Goal: Task Accomplishment & Management: Manage account settings

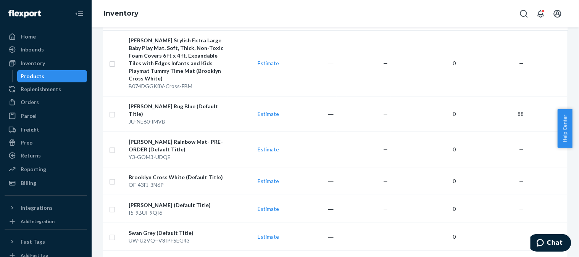
scroll to position [108, 0]
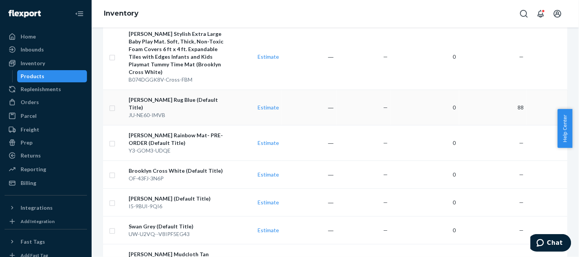
click at [179, 96] on div "[PERSON_NAME] Rug Blue (Default Title)" at bounding box center [177, 103] width 96 height 15
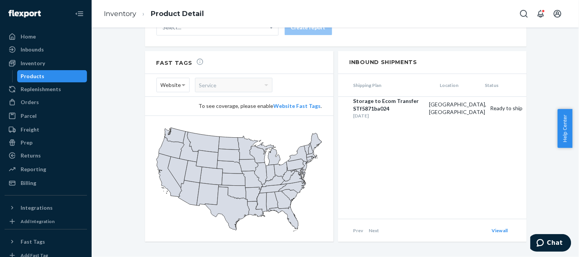
scroll to position [348, 0]
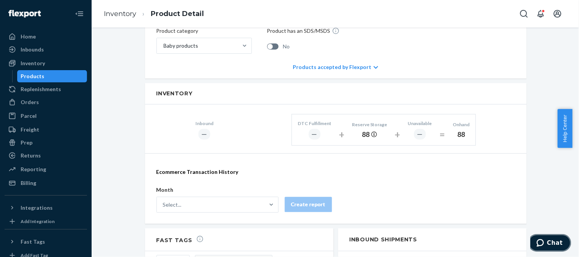
click at [543, 243] on icon "Chat" at bounding box center [539, 243] width 7 height 8
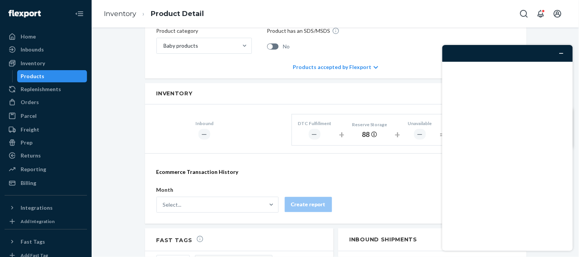
scroll to position [0, 0]
click at [572, 78] on div at bounding box center [507, 148] width 143 height 218
drag, startPoint x: 574, startPoint y: 134, endPoint x: 578, endPoint y: 99, distance: 35.7
click at [572, 99] on div at bounding box center [507, 148] width 143 height 218
click at [572, 83] on div at bounding box center [507, 148] width 143 height 218
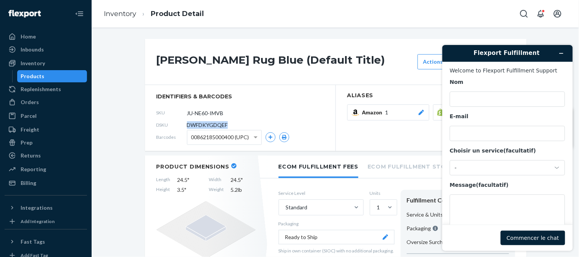
drag, startPoint x: 183, startPoint y: 125, endPoint x: 227, endPoint y: 121, distance: 44.5
click at [227, 121] on div "DSKU DWFDKYGDQEF" at bounding box center [240, 125] width 168 height 12
copy div "DWFDKYGDQEF"
click at [475, 208] on textarea "Message (facultatif)" at bounding box center [507, 215] width 115 height 43
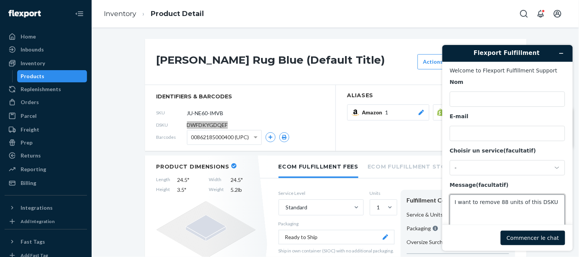
click at [548, 205] on textarea "I want to remove 88 units of this DSKU" at bounding box center [507, 215] width 115 height 43
paste textarea "DWFDKYGDQEF"
type textarea "I want to remove 88 units of this DSKU DWFDKYGDQEF from Flexport"
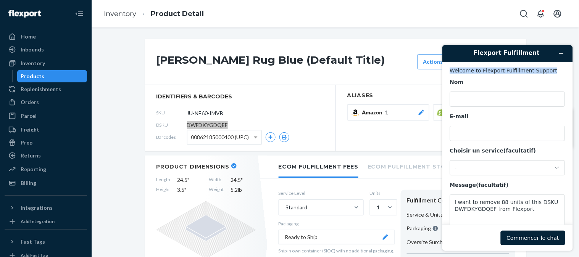
drag, startPoint x: 578, startPoint y: 59, endPoint x: 578, endPoint y: 69, distance: 9.9
click at [572, 69] on div "Flexport Fulfillment Welcome to Flexport Fulfillment Support Nom E-mail Choisir…" at bounding box center [507, 148] width 143 height 218
click at [542, 235] on button "Commencer le chat" at bounding box center [532, 238] width 64 height 15
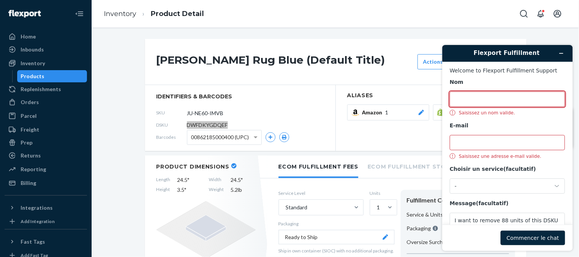
scroll to position [18, 0]
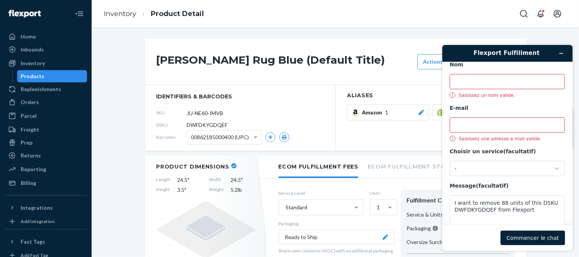
click at [482, 11] on div "Inventory Product Detail" at bounding box center [335, 13] width 487 height 27
click at [488, 83] on input "Nom" at bounding box center [507, 81] width 115 height 15
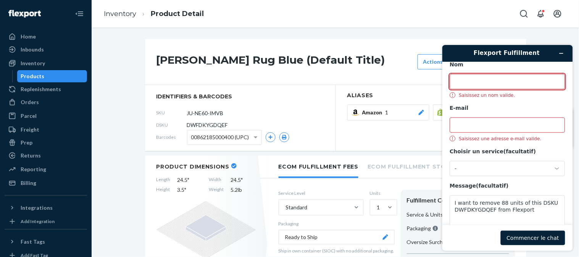
click at [488, 83] on input "Nom" at bounding box center [507, 81] width 115 height 15
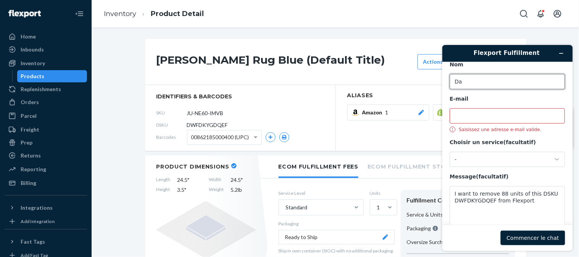
type input "D"
type input "Sayem"
click at [484, 117] on input "E-mail" at bounding box center [507, 115] width 115 height 15
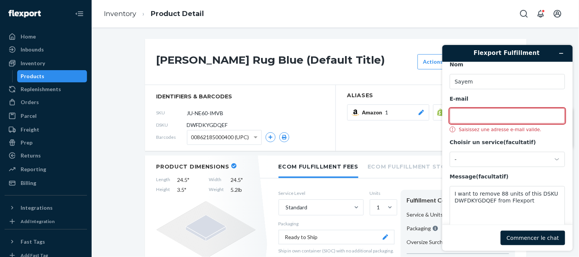
type input "[EMAIL_ADDRESS][DOMAIN_NAME]"
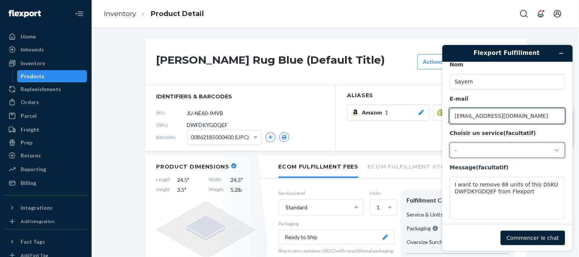
click at [495, 148] on div "-" at bounding box center [503, 150] width 96 height 7
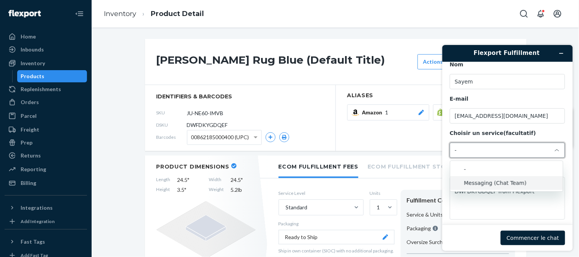
click at [508, 184] on li "Messaging (Chat Team)" at bounding box center [506, 183] width 113 height 14
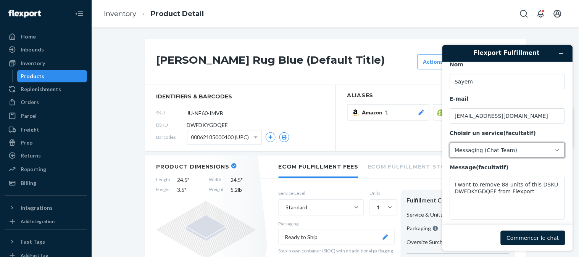
click at [540, 235] on button "Commencer le chat" at bounding box center [532, 238] width 64 height 15
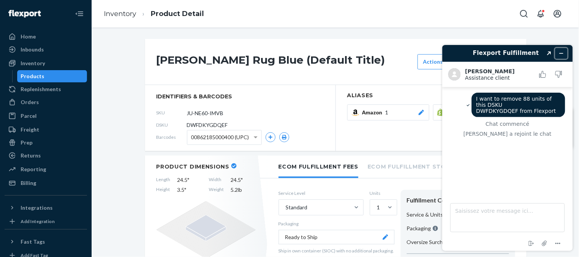
click at [561, 53] on icon "Réduire le widget" at bounding box center [560, 53] width 3 height 0
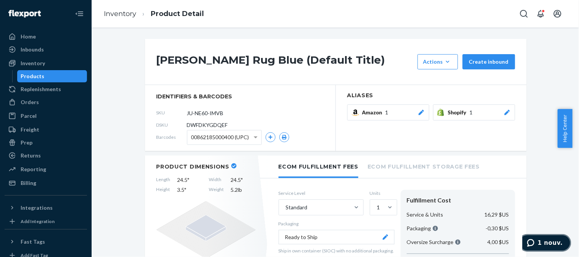
click at [550, 241] on span "1 nouv." at bounding box center [549, 242] width 25 height 7
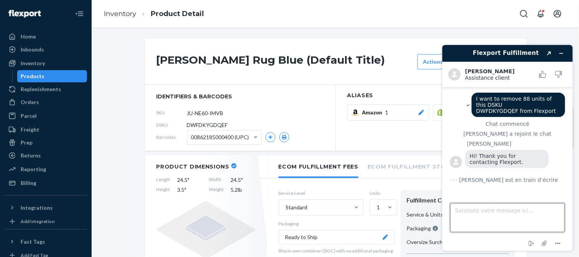
click at [503, 224] on textarea "Saisissez votre message ici..." at bounding box center [507, 217] width 114 height 29
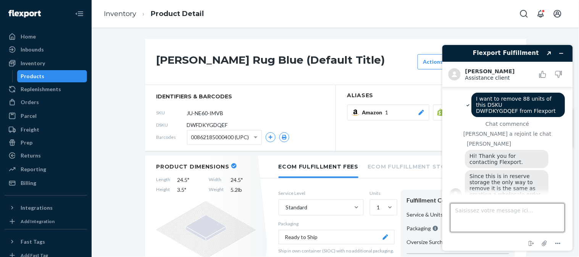
scroll to position [13, 0]
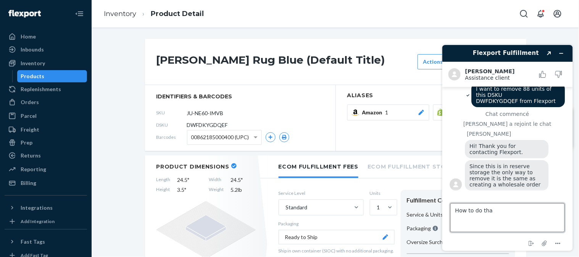
type textarea "How to do that"
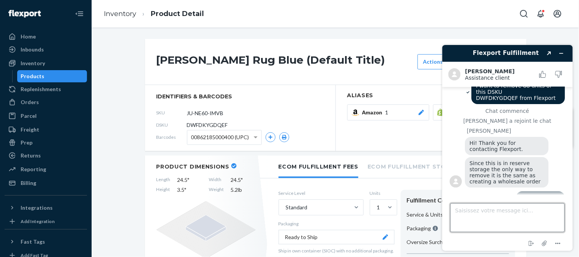
scroll to position [29, 0]
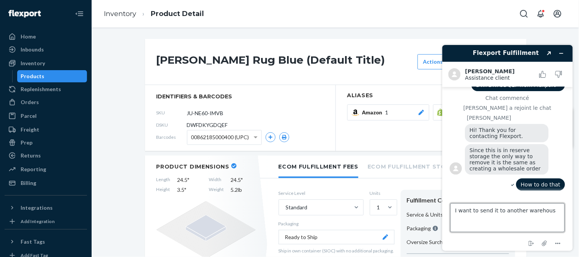
type textarea "I want to send it to another warehouse"
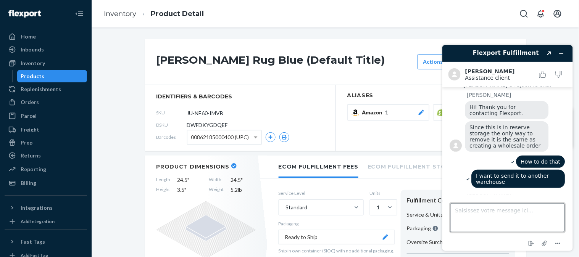
scroll to position [138, 0]
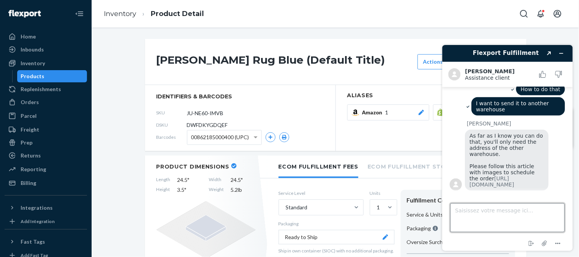
click at [487, 213] on textarea "Saisissez votre message ici..." at bounding box center [507, 217] width 114 height 29
paste textarea "Wizards of [US_STATE] Fulfilment [STREET_ADDRESS][US_STATE][US_STATE]"
type textarea "Wizards of [US_STATE] Fulfilment [STREET_ADDRESS][US_STATE][US_STATE]"
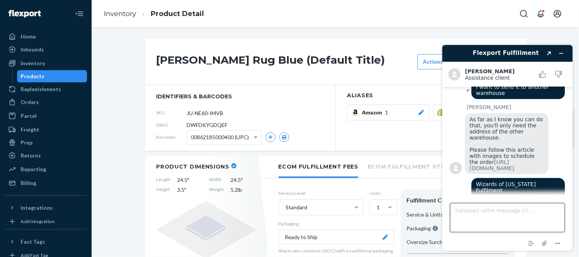
scroll to position [178, 0]
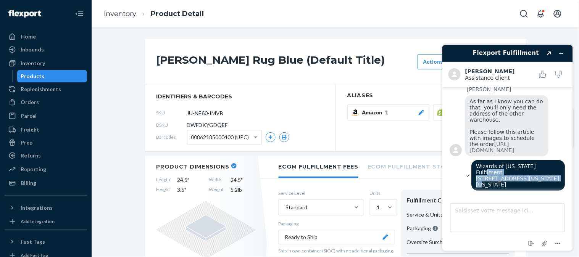
drag, startPoint x: 571, startPoint y: 167, endPoint x: 569, endPoint y: 163, distance: 4.7
click at [569, 163] on div "Flexport Fulfillment Created with Sketch. [PERSON_NAME] Assistance client Assis…" at bounding box center [507, 148] width 131 height 206
click at [556, 137] on div "As far as I know you can do that, you'll only need the address of the other war…" at bounding box center [515, 126] width 100 height 63
click at [485, 145] on link "[URL][DOMAIN_NAME]" at bounding box center [491, 147] width 45 height 12
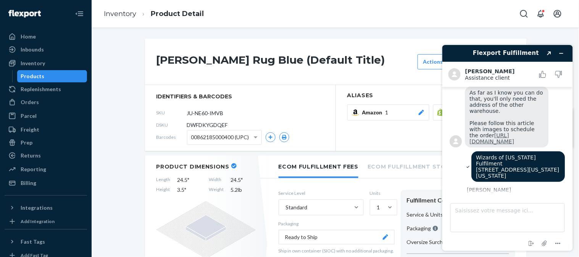
scroll to position [230, 0]
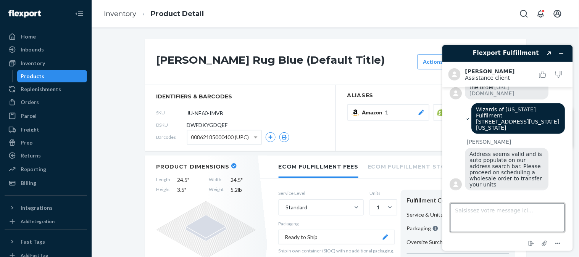
click at [513, 212] on textarea "Saisissez votre message ici..." at bounding box center [507, 217] width 114 height 29
type textarea "thank you"
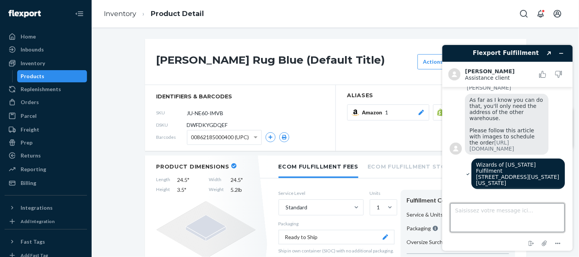
scroll to position [159, 0]
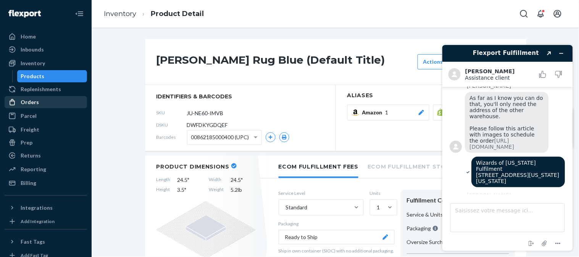
click at [45, 104] on div "Orders" at bounding box center [45, 102] width 81 height 11
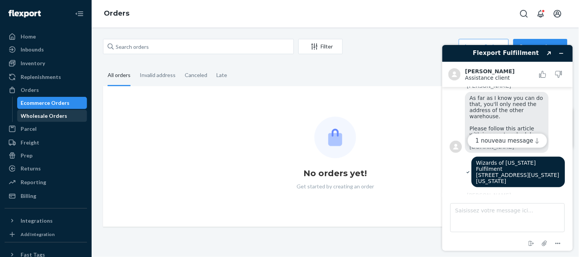
click at [52, 119] on div "Wholesale Orders" at bounding box center [44, 116] width 47 height 8
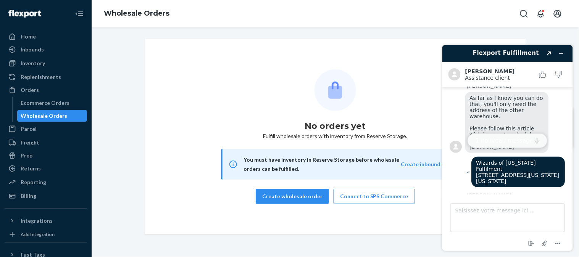
click at [518, 143] on button "1 nouveau message" at bounding box center [507, 140] width 80 height 15
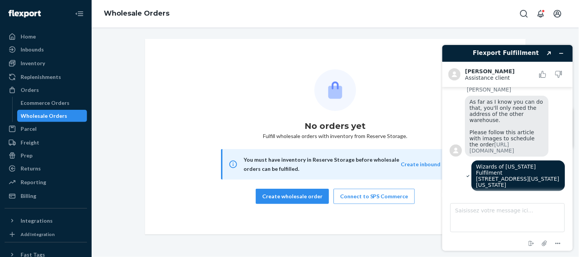
scroll to position [153, 0]
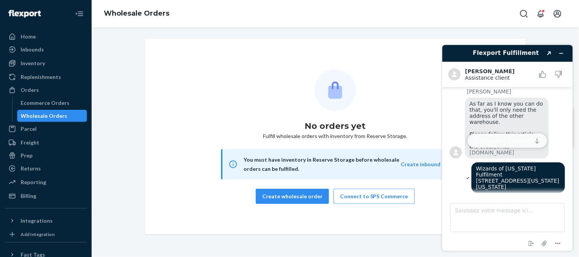
click at [513, 137] on button "1 nouveau message" at bounding box center [507, 140] width 80 height 15
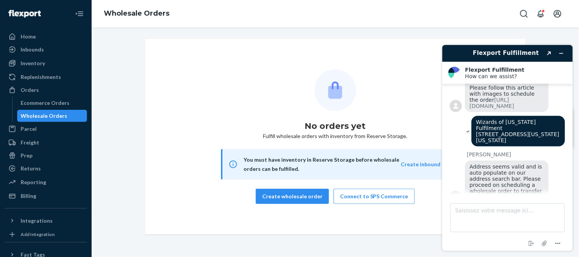
scroll to position [201, 0]
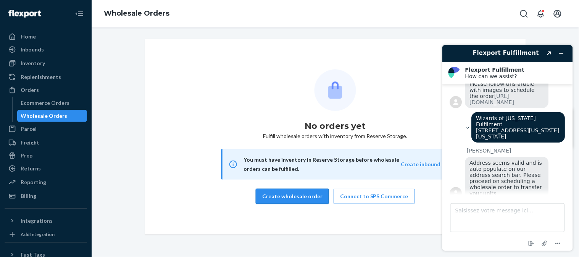
click at [301, 198] on button "Create wholesale order" at bounding box center [292, 196] width 73 height 15
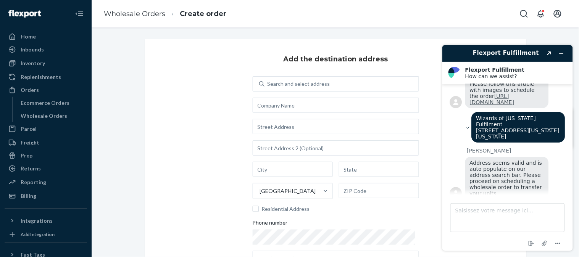
click at [471, 105] on link "[URL][DOMAIN_NAME]" at bounding box center [491, 99] width 45 height 12
click at [308, 82] on div "Search and select address" at bounding box center [299, 84] width 63 height 8
click at [268, 82] on input "Search and select address" at bounding box center [268, 84] width 1 height 8
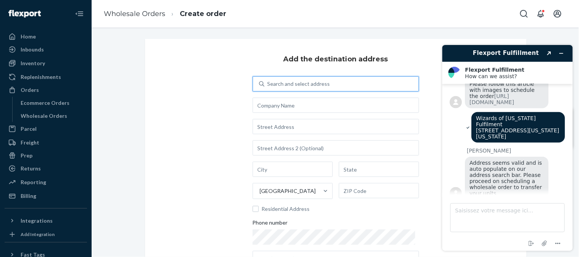
click at [308, 82] on div "Search and select address" at bounding box center [299, 84] width 63 height 8
click at [268, 82] on input "0 results available. Use Up and Down to choose options, press Enter to select t…" at bounding box center [268, 84] width 1 height 8
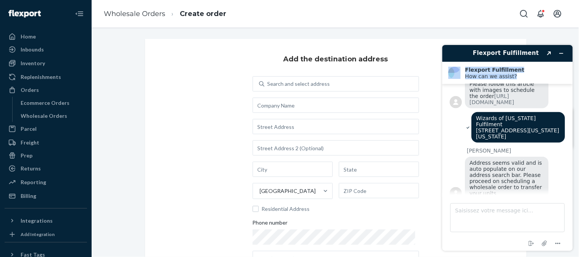
drag, startPoint x: 578, startPoint y: 49, endPoint x: 578, endPoint y: 89, distance: 40.1
click at [572, 88] on div "Flexport Fulfillment Created with Sketch. Flexport Fulfillment How can we assis…" at bounding box center [507, 148] width 143 height 218
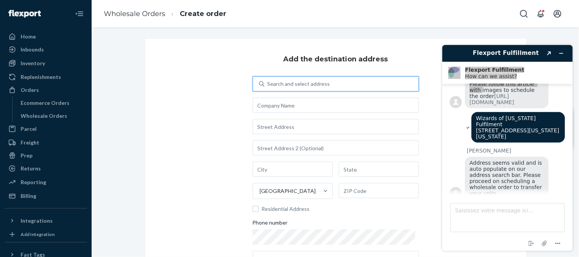
click at [368, 84] on div "Search and select address" at bounding box center [341, 84] width 154 height 14
click at [268, 84] on input "0 results available. Use Up and Down to choose options, press Enter to select t…" at bounding box center [268, 84] width 1 height 8
type input "w"
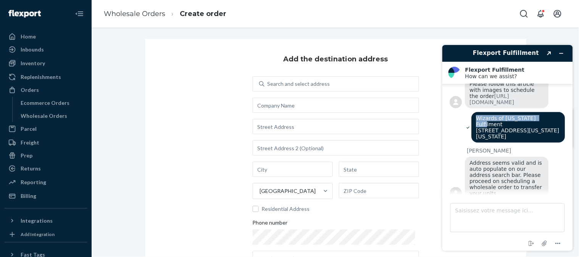
drag, startPoint x: 538, startPoint y: 134, endPoint x: 473, endPoint y: 134, distance: 65.3
click at [473, 134] on div "Wizards of [US_STATE] Fulfilment [STREET_ADDRESS][US_STATE][US_STATE]" at bounding box center [517, 127] width 93 height 31
copy span "Wizards of [US_STATE] Fulfilment"
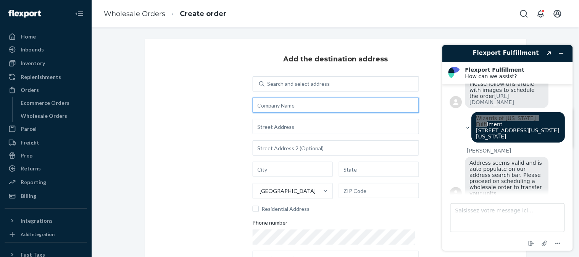
click at [358, 108] on input "text" at bounding box center [336, 105] width 166 height 15
paste input "Wizards of [US_STATE] Fulfilment"
type input "Wizards of [US_STATE] Fulfilment"
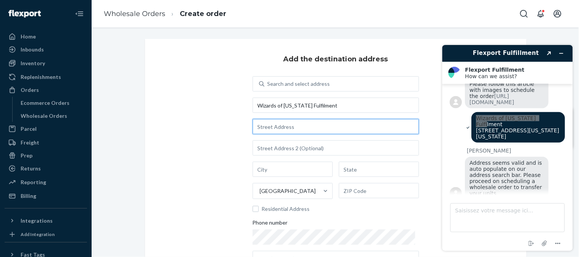
click at [322, 129] on input "text" at bounding box center [336, 126] width 166 height 15
type input "[STREET_ADDRESS][US_STATE]"
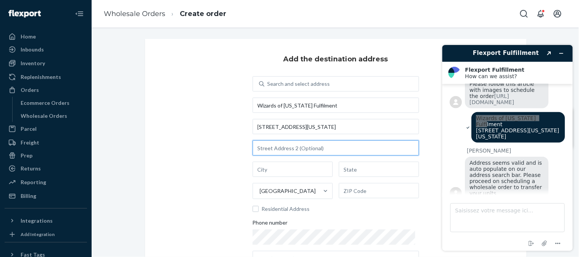
type input "[GEOGRAPHIC_DATA][US_STATE] Phone number: [PHONE_NUMBER]"
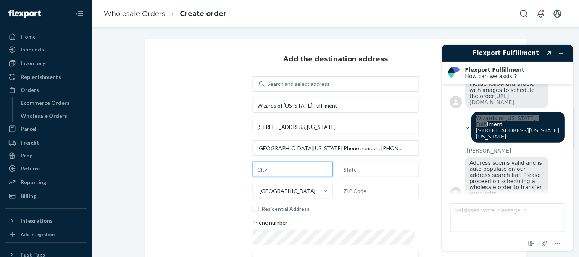
type input "[GEOGRAPHIC_DATA]"
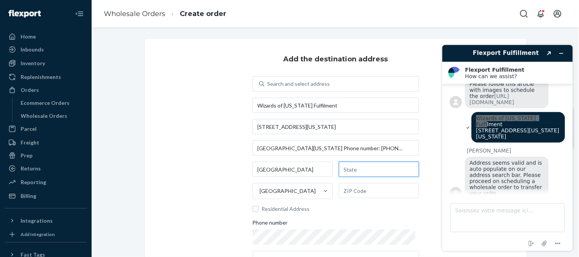
type input "[GEOGRAPHIC_DATA]"
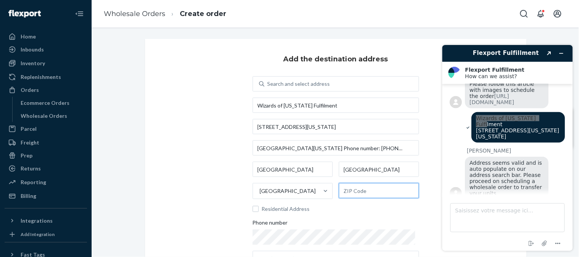
type input "75979"
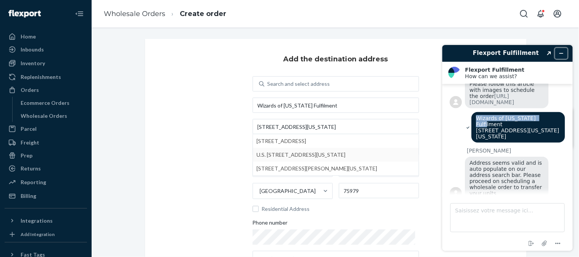
click at [563, 53] on icon "Réduire le widget" at bounding box center [560, 52] width 5 height 5
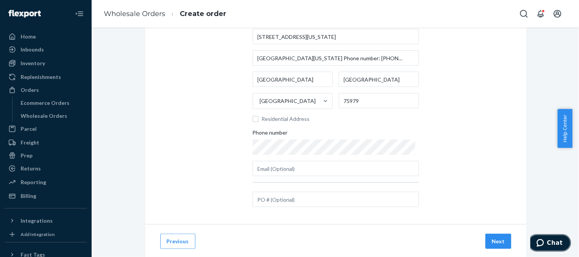
scroll to position [91, 0]
click at [501, 242] on button "Next" at bounding box center [498, 240] width 26 height 15
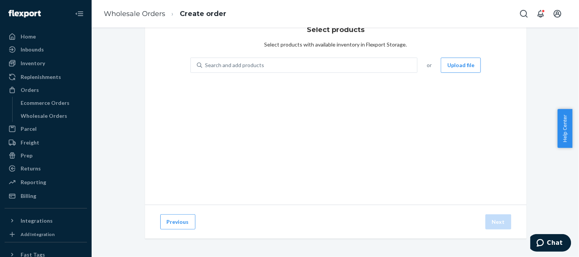
scroll to position [29, 0]
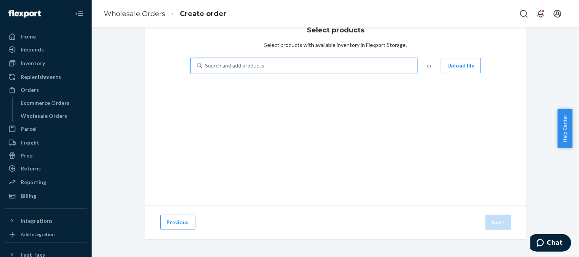
click at [378, 67] on div "Search and add products" at bounding box center [309, 66] width 215 height 14
click at [206, 67] on input "0 results available. Use Up and Down to choose options, press Enter to select t…" at bounding box center [205, 66] width 1 height 8
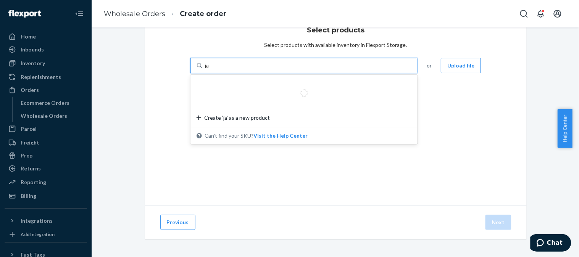
type input "jac"
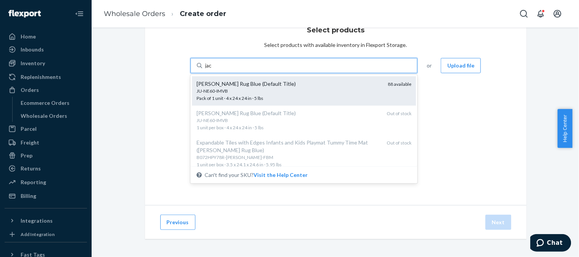
click at [308, 81] on div "[PERSON_NAME] Rug Blue (Default Title)" at bounding box center [289, 84] width 185 height 8
click at [213, 69] on input "jac" at bounding box center [208, 66] width 7 height 8
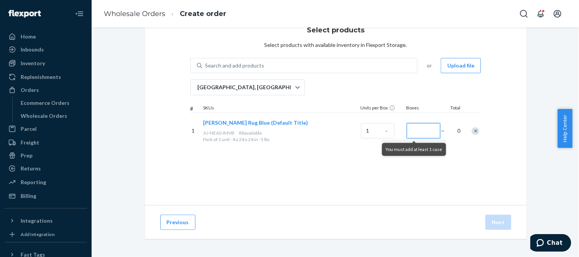
click at [422, 129] on input "Number of boxes" at bounding box center [424, 130] width 34 height 15
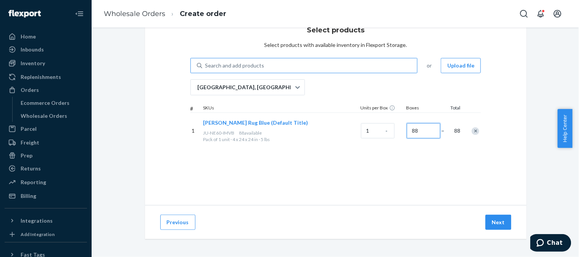
type input "88"
click at [294, 62] on div "Search and add products" at bounding box center [309, 66] width 215 height 14
click at [206, 62] on input "0 results available. Use Up and Down to choose options, press Enter to select t…" at bounding box center [205, 66] width 1 height 8
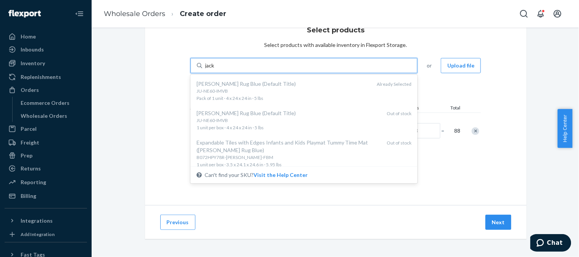
type input "jack"
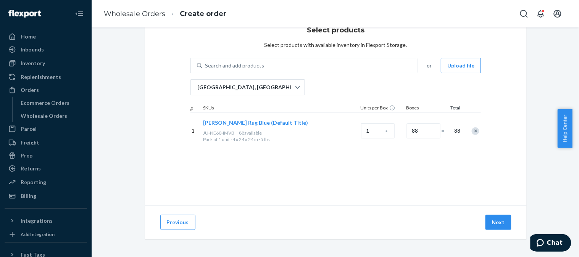
click at [395, 197] on div "Select products Select products with available inventory in Flexport Storage. S…" at bounding box center [336, 107] width 382 height 195
click at [424, 133] on input "88" at bounding box center [424, 130] width 34 height 15
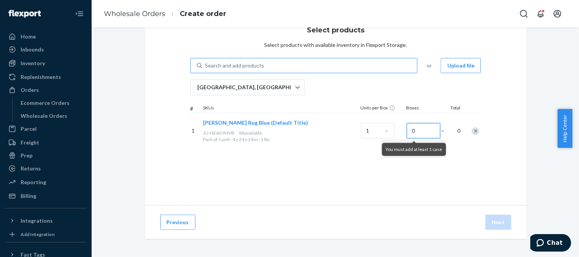
type input "0"
click at [322, 60] on div "Search and add products" at bounding box center [309, 66] width 215 height 14
click at [206, 62] on input "0 results available. Use Up and Down to choose options, press Enter to select t…" at bounding box center [205, 66] width 1 height 8
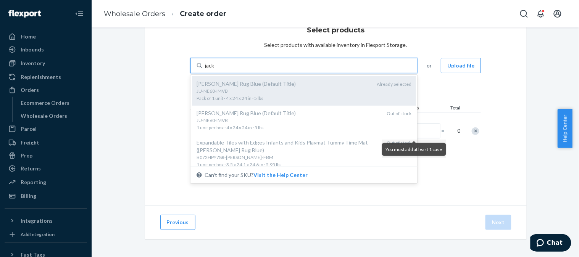
click at [298, 79] on div "[PERSON_NAME] Rug Blue (Default Title) JU-NE60-IMVB Pack of 1 unit · 4 x 24 x 2…" at bounding box center [304, 90] width 224 height 29
click at [216, 69] on input "jack" at bounding box center [210, 66] width 10 height 8
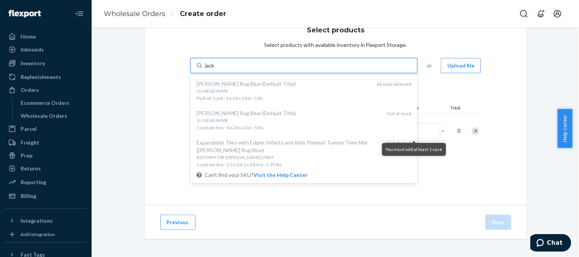
type input "jack"
click at [440, 194] on div "Select products Select products with available inventory in Flexport Storage. o…" at bounding box center [336, 107] width 382 height 195
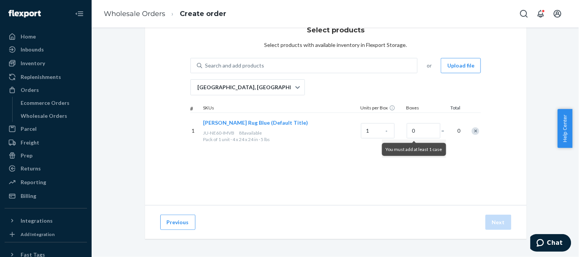
click at [472, 133] on div "Remove Item" at bounding box center [476, 131] width 8 height 8
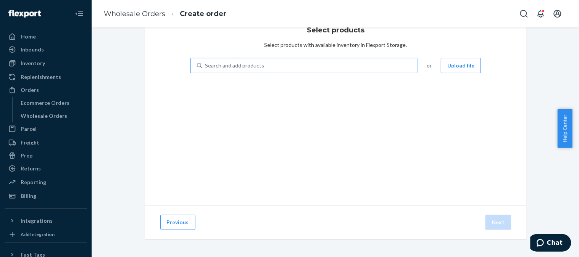
click at [329, 69] on div "Search and add products" at bounding box center [309, 66] width 215 height 14
click at [206, 69] on input "Search and add products" at bounding box center [205, 66] width 1 height 8
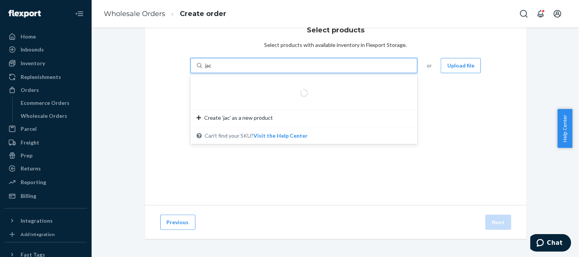
type input "jack"
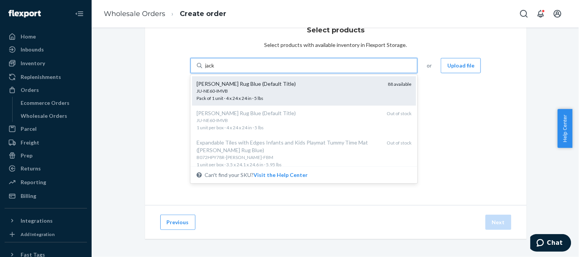
click at [322, 85] on div "[PERSON_NAME] Rug Blue (Default Title)" at bounding box center [289, 84] width 185 height 8
click at [216, 69] on input "jack" at bounding box center [210, 66] width 10 height 8
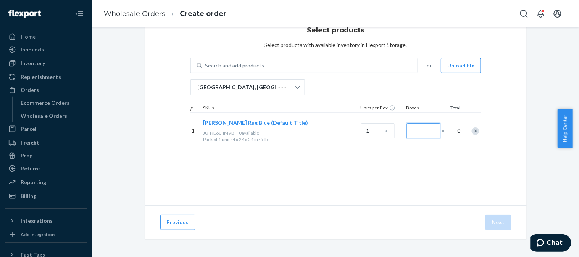
click at [417, 129] on input "Number of boxes" at bounding box center [424, 130] width 34 height 15
type input "88"
click at [494, 226] on button "Next" at bounding box center [498, 222] width 26 height 15
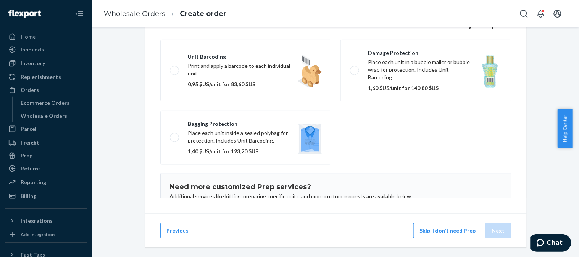
scroll to position [138, 0]
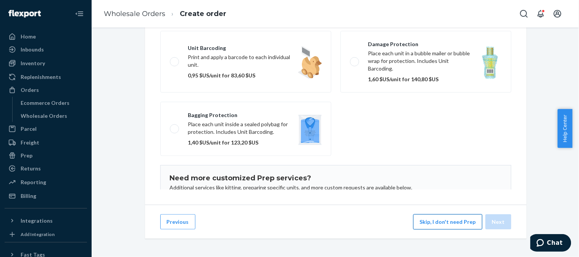
click at [429, 223] on button "Skip, I don't need Prep" at bounding box center [447, 221] width 69 height 15
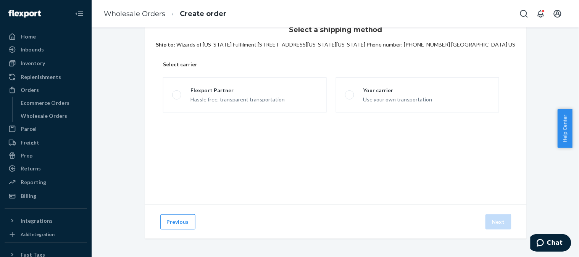
scroll to position [29, 0]
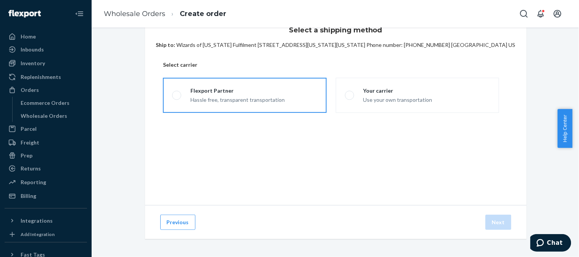
click at [222, 102] on div "Hassle free, transparent transportation" at bounding box center [237, 99] width 94 height 9
click at [177, 98] on input "Flexport Partner Hassle free, transparent transportation" at bounding box center [174, 95] width 5 height 5
radio input "true"
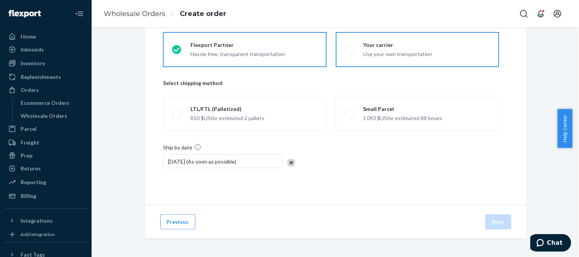
scroll to position [82, 0]
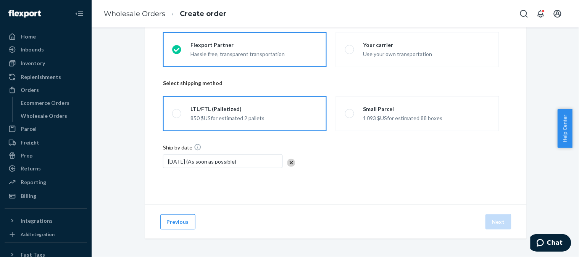
click at [275, 105] on label "LTL/FTL (Palletized) 850 $US for estimated 2 pallets" at bounding box center [244, 113] width 163 height 35
click at [177, 111] on input "LTL/FTL (Palletized) 850 $US for estimated 2 pallets" at bounding box center [174, 113] width 5 height 5
radio input "true"
click at [495, 224] on button "Next" at bounding box center [498, 221] width 26 height 15
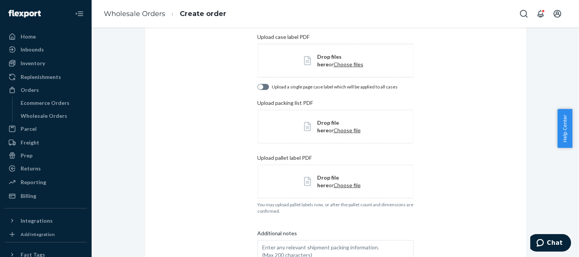
scroll to position [160, 0]
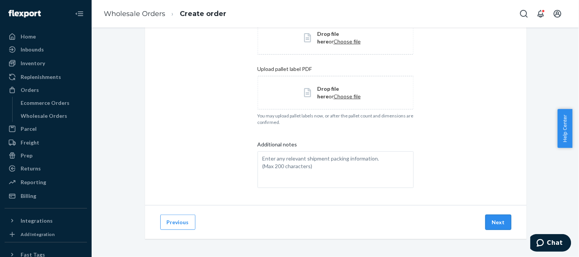
click at [495, 226] on button "Next" at bounding box center [498, 222] width 26 height 15
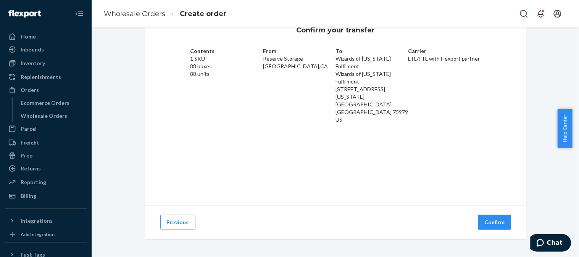
scroll to position [0, 0]
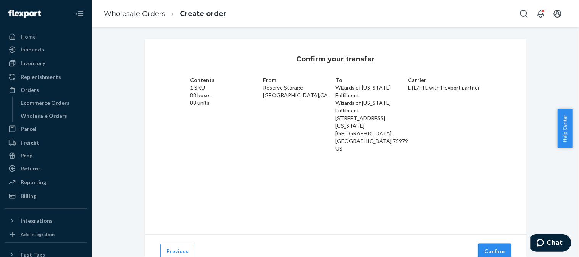
click at [495, 251] on button "Confirm" at bounding box center [494, 251] width 33 height 15
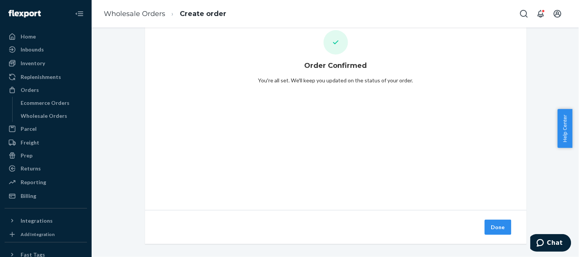
scroll to position [29, 0]
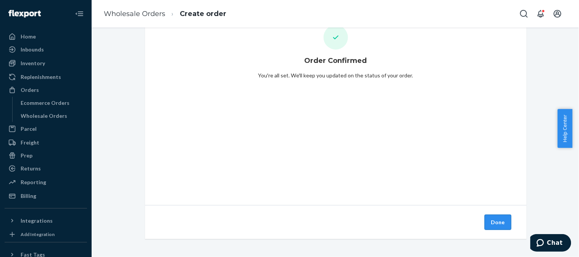
click at [501, 226] on button "Done" at bounding box center [498, 222] width 27 height 15
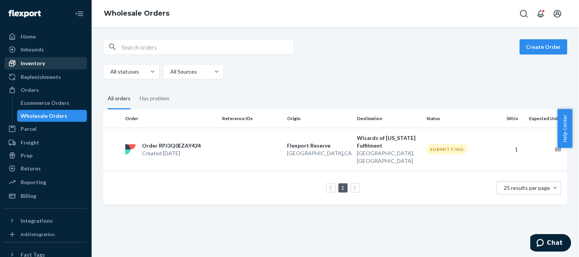
click at [50, 61] on div "Inventory" at bounding box center [45, 63] width 81 height 11
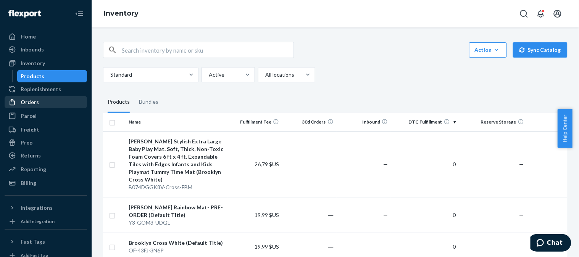
click at [37, 102] on div "Orders" at bounding box center [30, 102] width 18 height 8
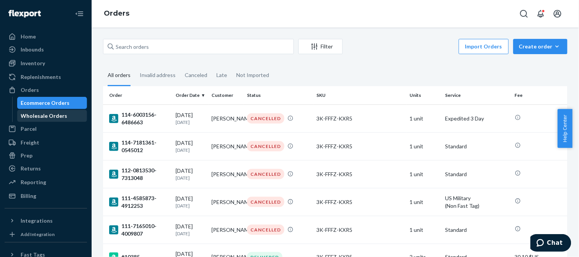
click at [65, 113] on div "Wholesale Orders" at bounding box center [52, 116] width 69 height 11
